Goal: Book appointment/travel/reservation

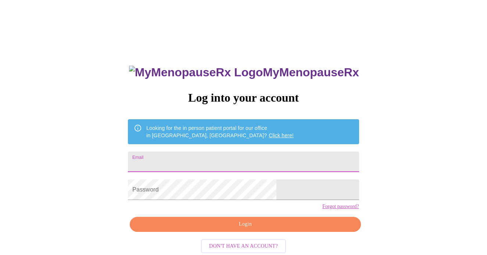
click at [207, 152] on input "Email" at bounding box center [243, 162] width 231 height 21
type input "natacat@gmail.com"
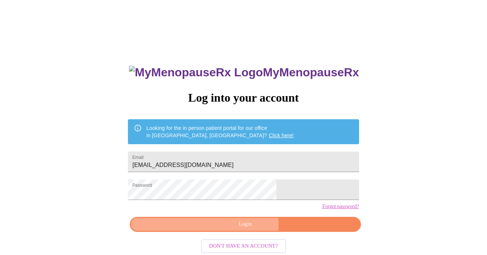
click at [218, 229] on span "Login" at bounding box center [245, 224] width 214 height 9
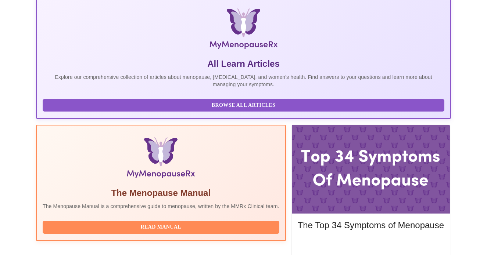
scroll to position [147, 0]
